Goal: Use online tool/utility: Utilize a website feature to perform a specific function

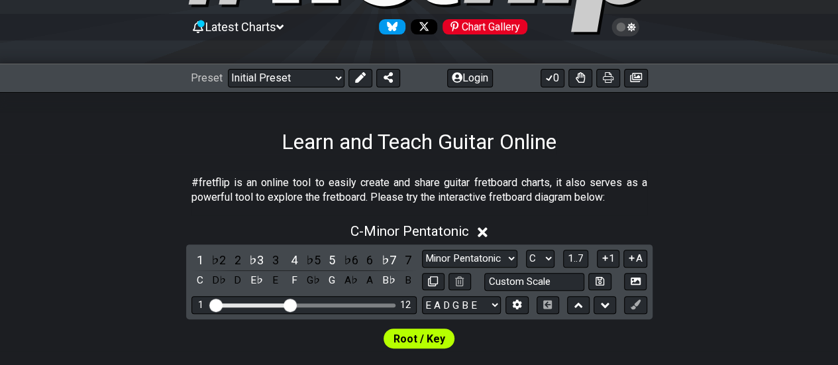
scroll to position [124, 0]
click at [468, 299] on select "E A D G B E E A D G B E E A D G B E B E A D F♯ B A D G C E A D A D G B E E♭ A♭ …" at bounding box center [461, 305] width 79 height 18
click at [689, 186] on section "#fretflip is an online tool to easily create and share guitar fretboard charts,…" at bounding box center [419, 193] width 838 height 46
click at [476, 307] on select "E A D G B E E A D G B E E A D G B E B E A D F♯ B A D G C E A D A D G B E E♭ A♭ …" at bounding box center [461, 305] width 79 height 18
click at [422, 296] on select "E A D G B E E A D G B E E A D G B E B E A D F♯ B A D G C E A D A D G B E E♭ A♭ …" at bounding box center [461, 305] width 79 height 18
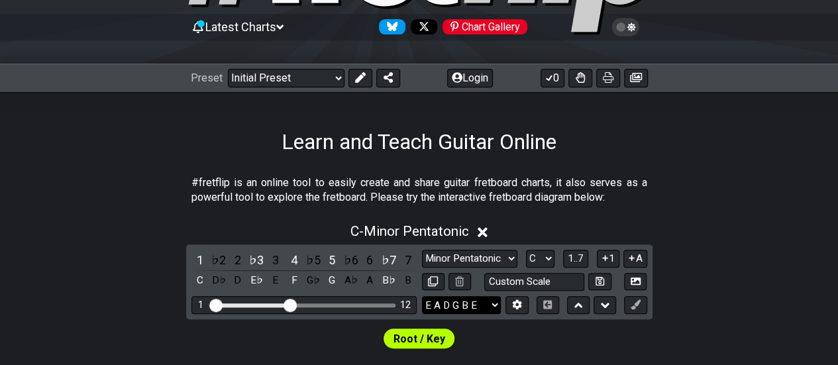
click at [465, 305] on select "E A D G B E E A D G B E E A D G B E B E A D F♯ B A D G C E A D A D G B E E♭ A♭ …" at bounding box center [461, 305] width 79 height 18
click at [422, 296] on select "E A D G B E E A D G B E E A D G B E B E A D F♯ B A D G C E A D A D G B E E♭ A♭ …" at bounding box center [461, 305] width 79 height 18
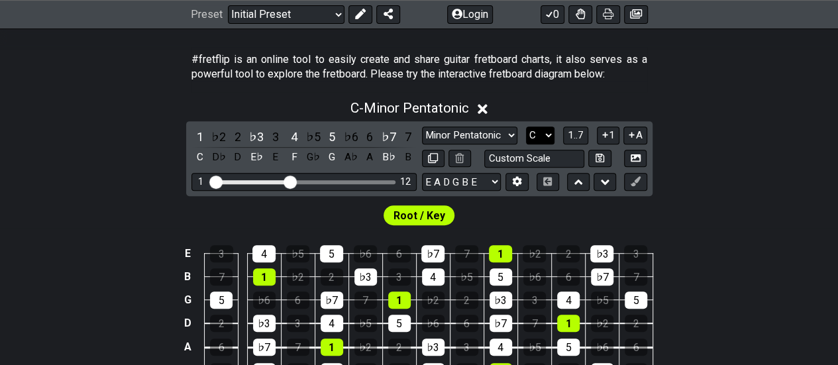
click at [542, 133] on select "A♭ A A♯ B♭ B C C♯ D♭ D D♯ E♭ E F F♯ G♭ G G♯" at bounding box center [540, 136] width 28 height 18
click at [476, 176] on select "E A D G B E E A D G B E E A D G B E B E A D F♯ B A D G C E A D A D G B E E♭ A♭ …" at bounding box center [461, 182] width 79 height 18
click at [482, 177] on select "E A D G B E E A D G B E E A D G B E B E A D F♯ B A D G C E A D A D G B E E♭ A♭ …" at bounding box center [461, 182] width 79 height 18
select select "B E A D F# B"
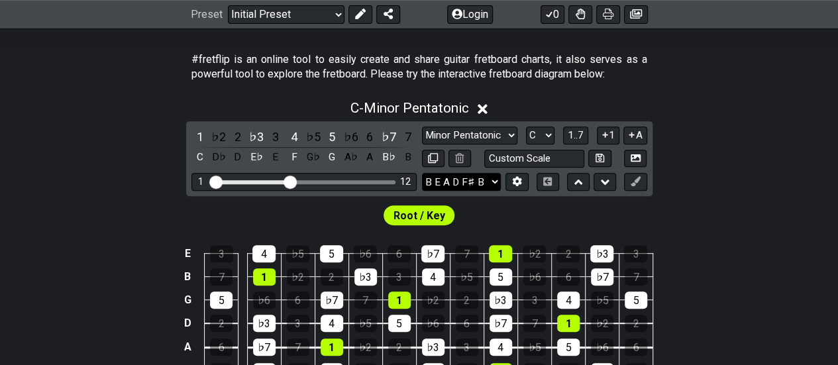
click at [422, 173] on select "E A D G B E E A D G B E E A D G B E B E A D F♯ B A D G C E A D A D G B E E♭ A♭ …" at bounding box center [461, 182] width 79 height 18
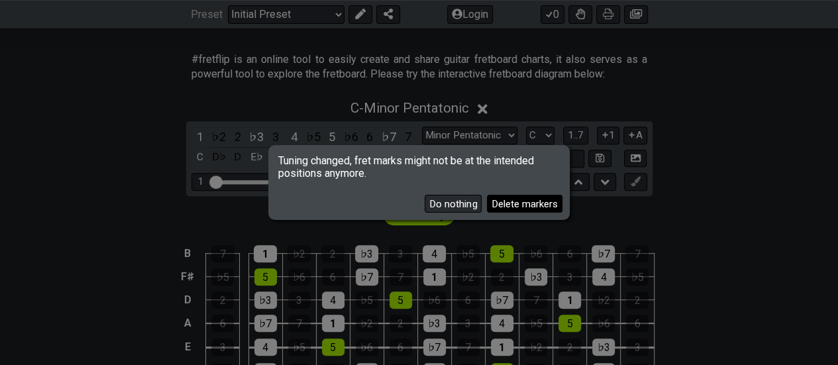
click at [502, 203] on button "Delete markers" at bounding box center [525, 204] width 76 height 18
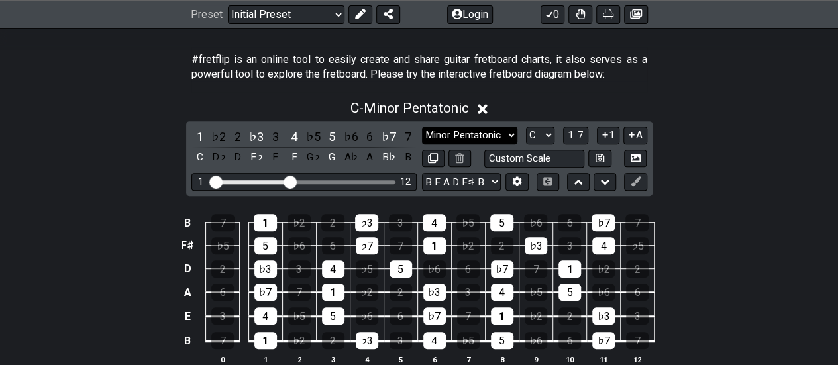
click at [508, 132] on select "Minor Pentatonic Click to edit Minor Pentatonic Major Pentatonic Minor Blues Ma…" at bounding box center [469, 136] width 95 height 18
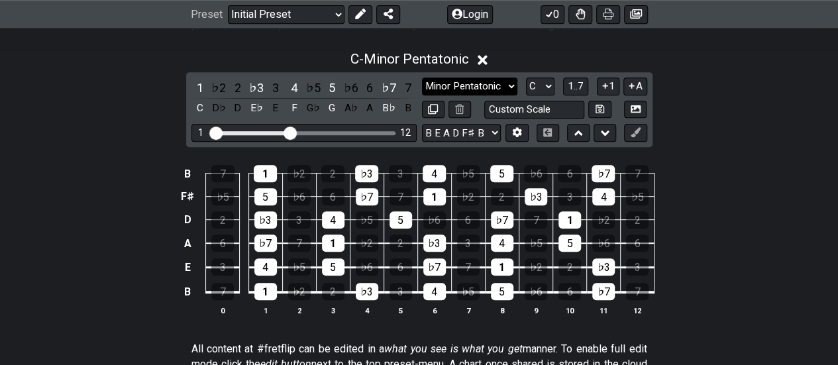
click at [492, 86] on select "Minor Pentatonic Click to edit Minor Pentatonic Major Pentatonic Minor Blues Ma…" at bounding box center [469, 87] width 95 height 18
select select "Minor"
click at [422, 78] on select "Minor Pentatonic Click to edit Minor Pentatonic Major Pentatonic Minor Blues Ma…" at bounding box center [469, 87] width 95 height 18
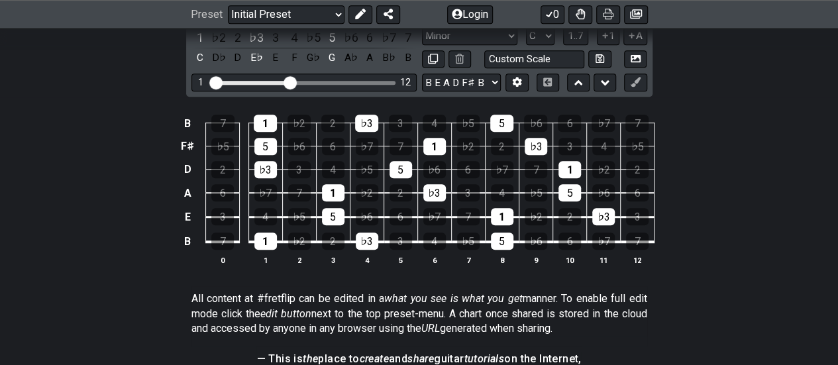
scroll to position [388, 0]
